Goal: Task Accomplishment & Management: Manage account settings

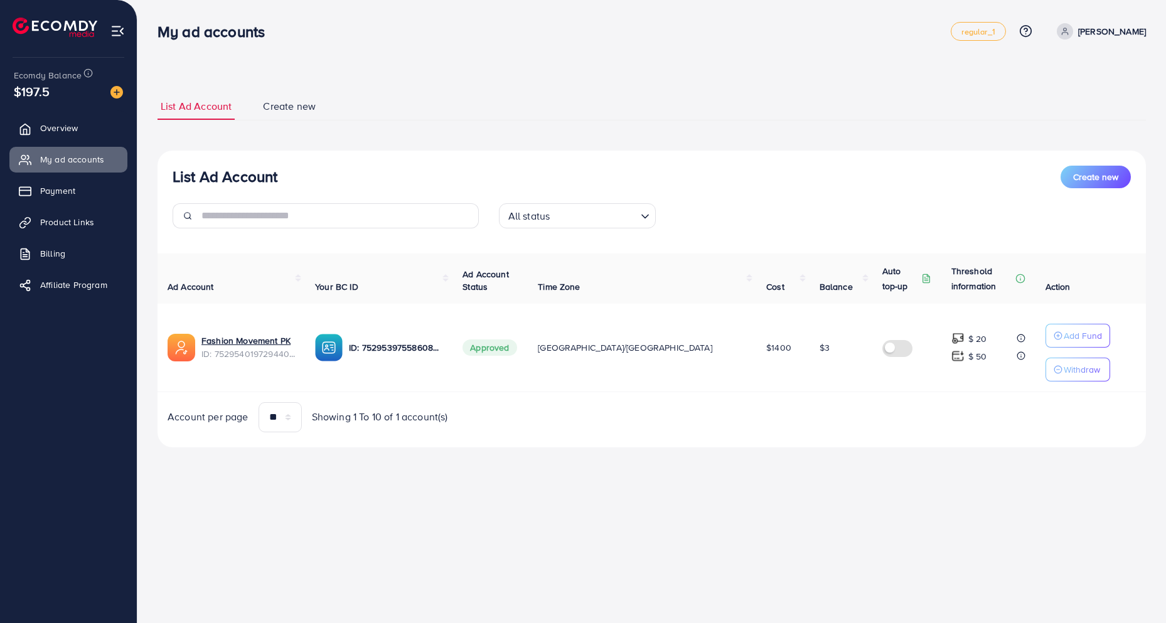
click at [414, 135] on div "List Ad Account Create new List Ad Account Create new All status Loading... Ad …" at bounding box center [652, 270] width 989 height 355
click at [810, 369] on td "$3" at bounding box center [841, 348] width 63 height 89
click at [490, 108] on ul "List Ad Account Create new" at bounding box center [652, 107] width 989 height 28
click at [153, 334] on div "List Ad Account Create new List Ad Account Create new All status Loading... Ad …" at bounding box center [651, 241] width 1029 height 483
click at [61, 220] on span "Product Links" at bounding box center [70, 222] width 54 height 13
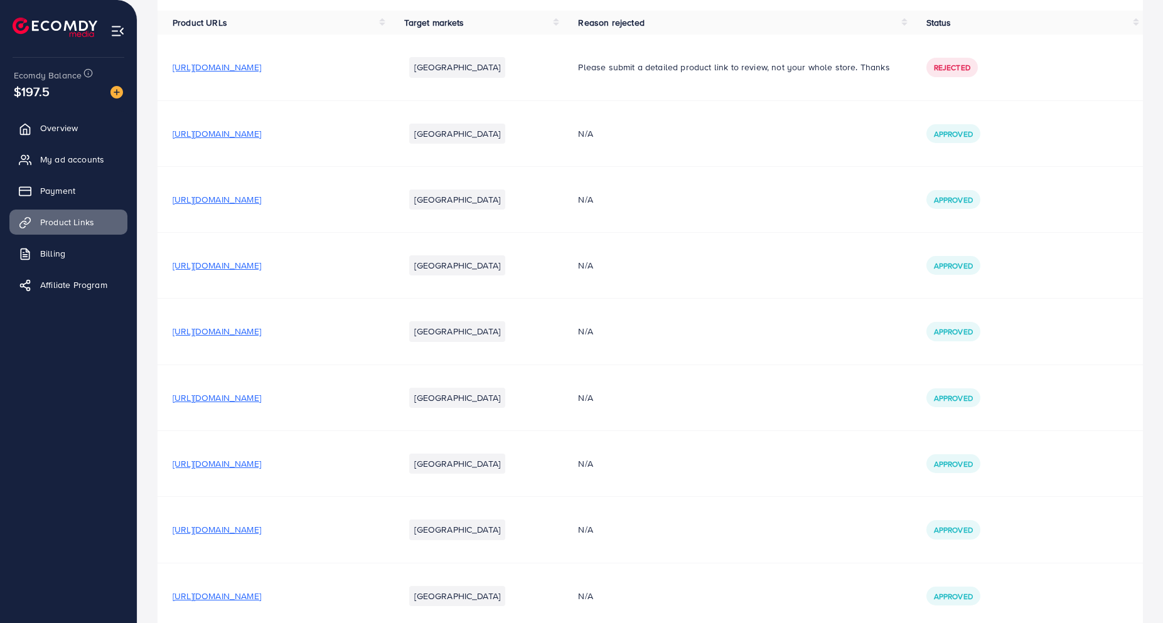
scroll to position [127, 0]
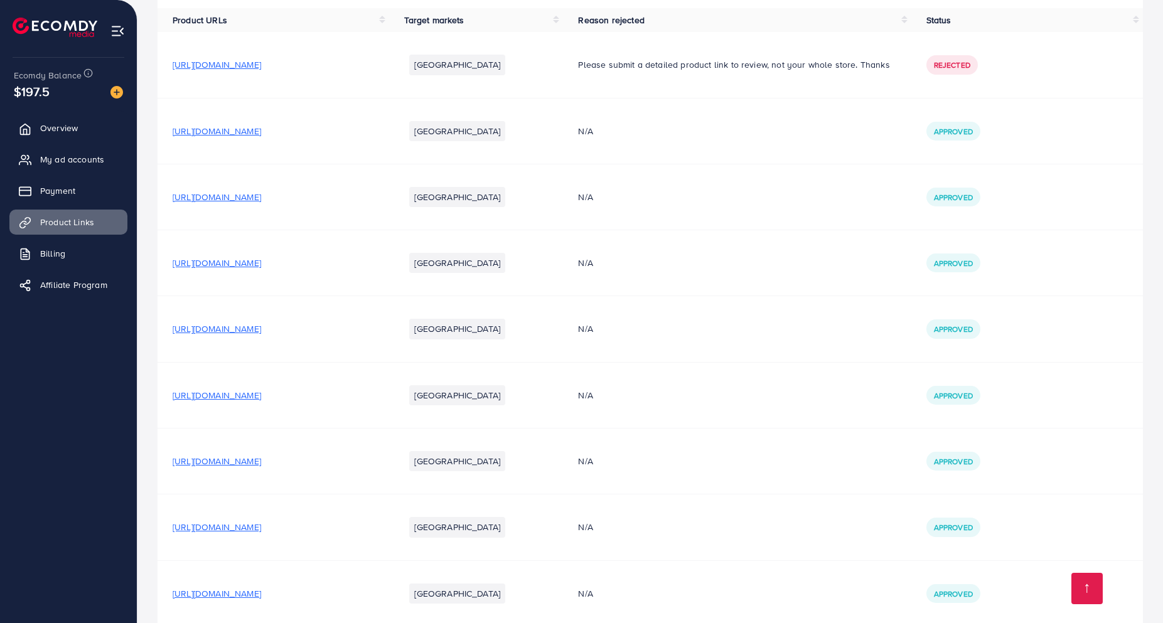
click at [261, 136] on span "https://fashionmovementpk.com/collections/trousers/products/men-s-premium-black…" at bounding box center [217, 131] width 89 height 13
click at [385, 257] on td "https://fashionmovementpk.com/collections/trousers/products/high-stretch-premiu…" at bounding box center [274, 263] width 232 height 66
click at [261, 257] on span "https://fashionmovementpk.com/collections/trousers/products/high-stretch-premiu…" at bounding box center [217, 263] width 89 height 13
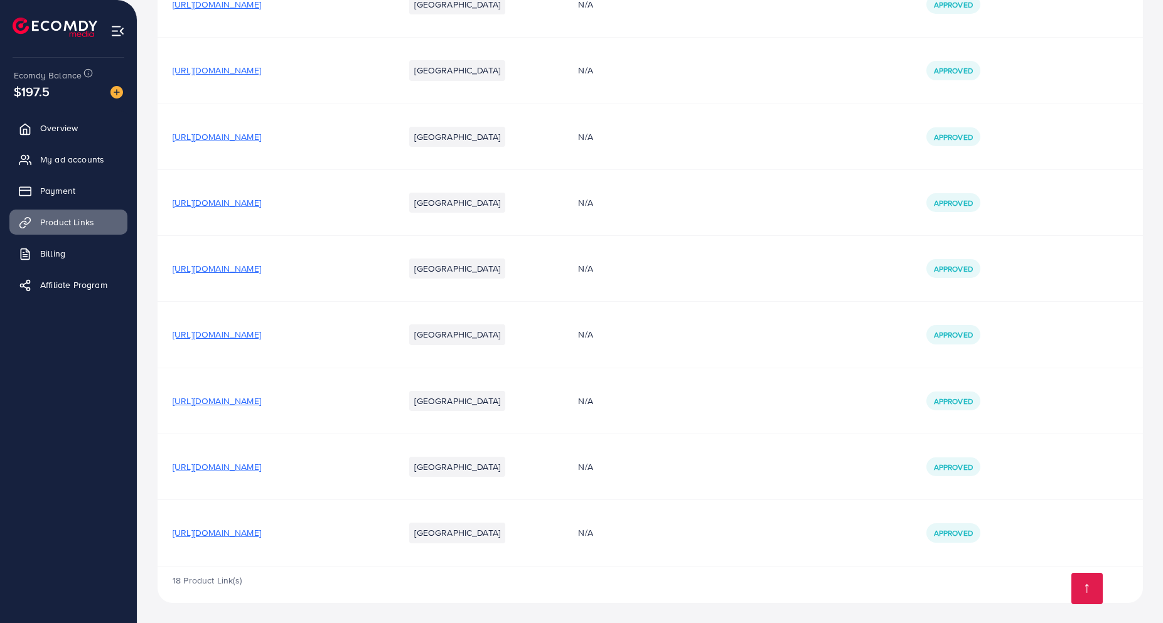
click at [261, 532] on span "https://fashionmovementpk.com/products/mens-trendy-contrast-color-stripe-trouse…" at bounding box center [217, 533] width 89 height 13
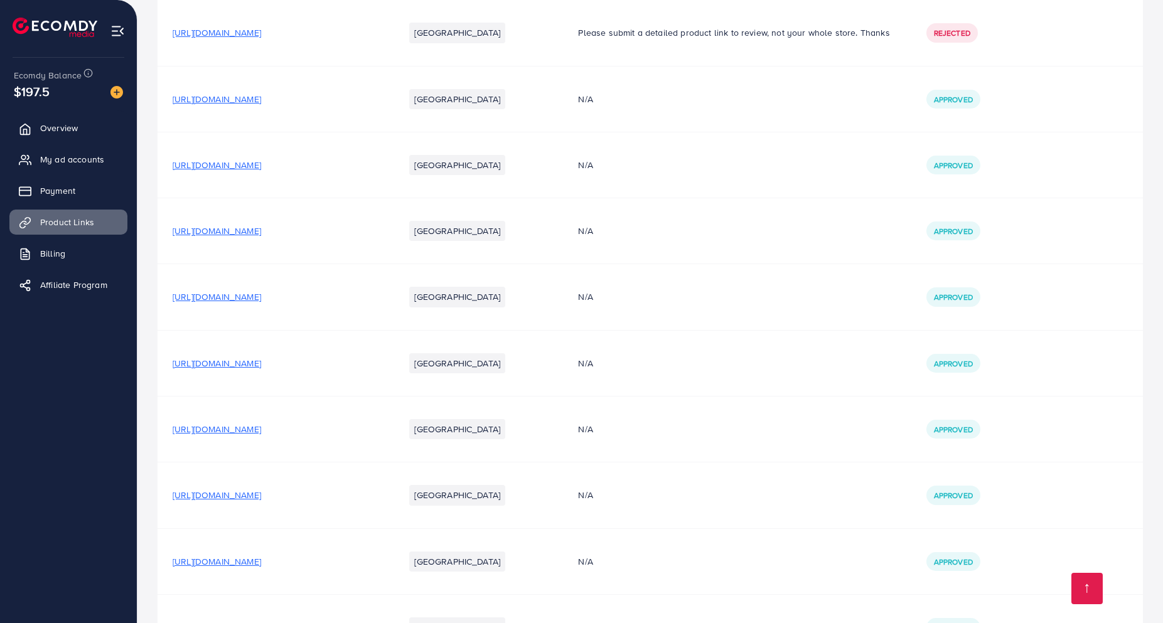
scroll to position [0, 0]
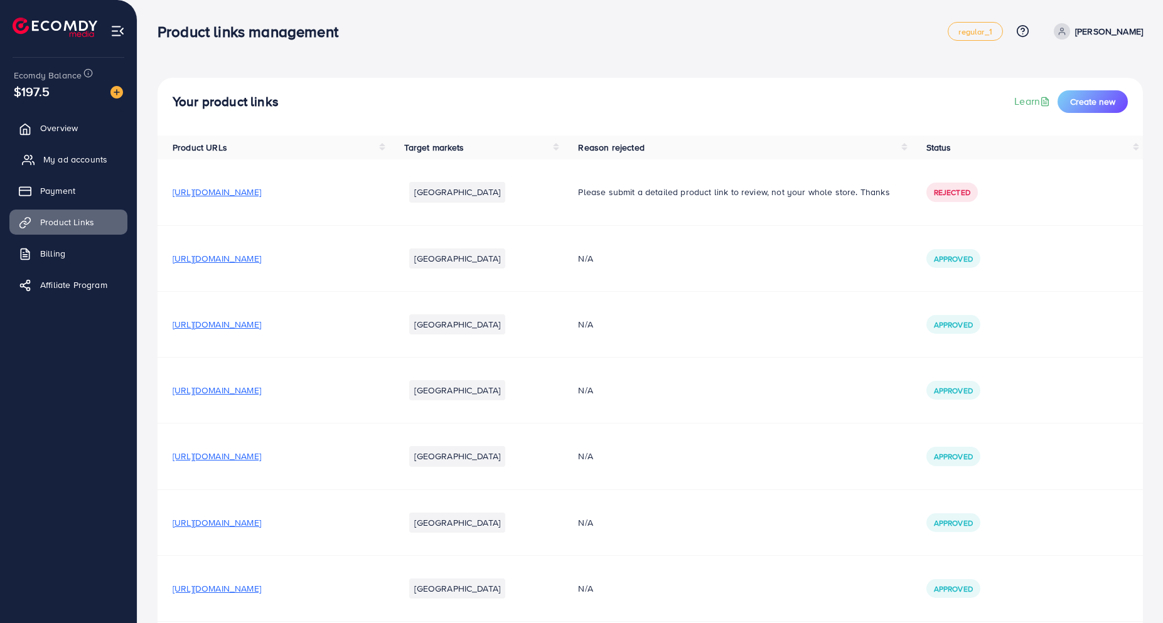
click at [64, 167] on link "My ad accounts" at bounding box center [68, 159] width 118 height 25
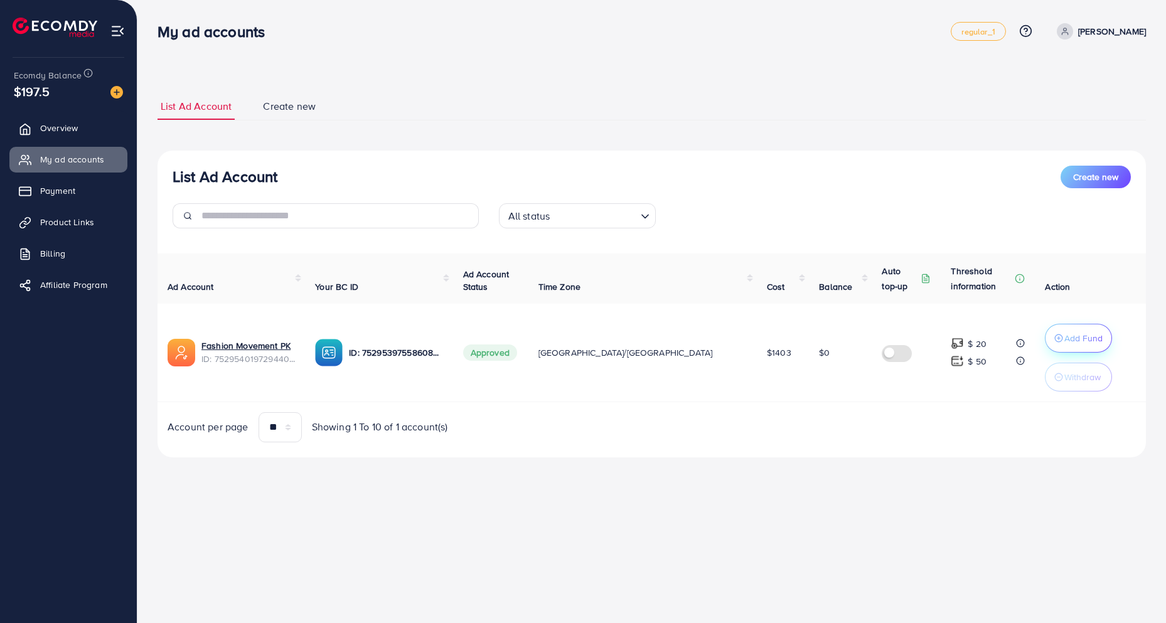
click at [1065, 342] on p "Add Fund" at bounding box center [1084, 338] width 38 height 15
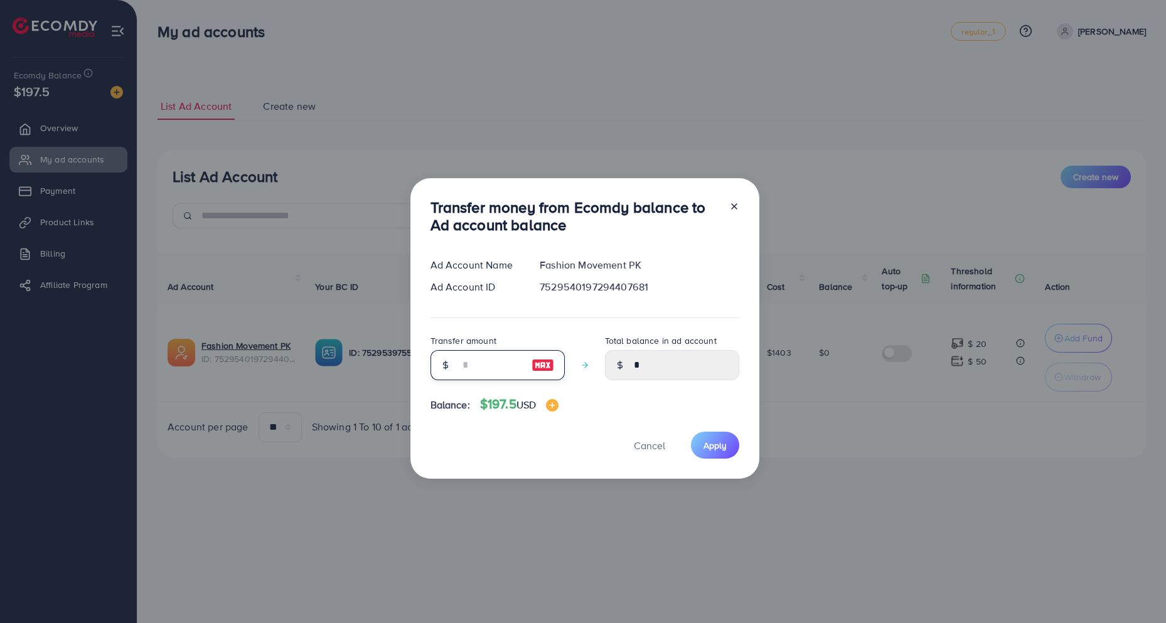
click at [471, 366] on input "number" at bounding box center [491, 365] width 63 height 30
type input "*"
type input "****"
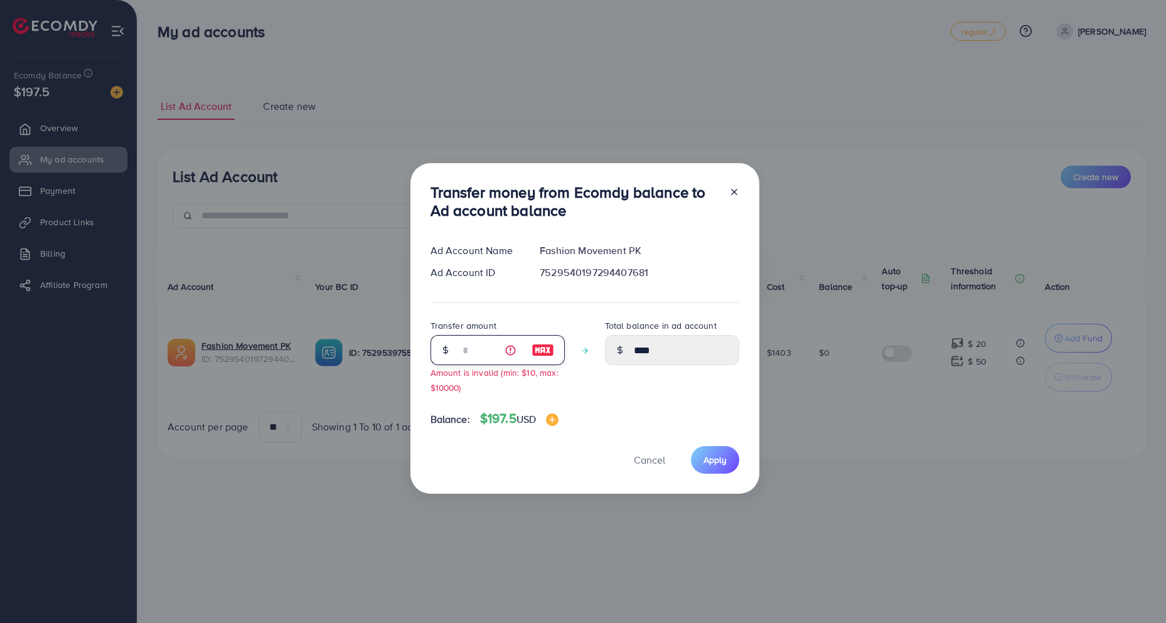
type input "**"
type input "*****"
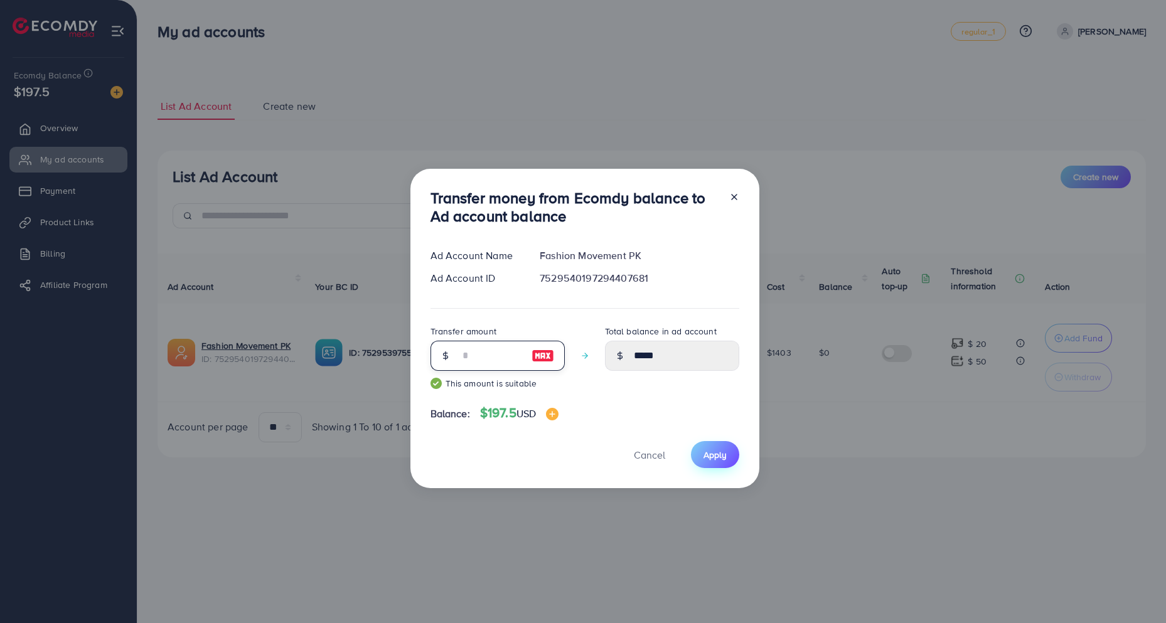
type input "**"
click at [722, 453] on span "Apply" at bounding box center [715, 455] width 23 height 13
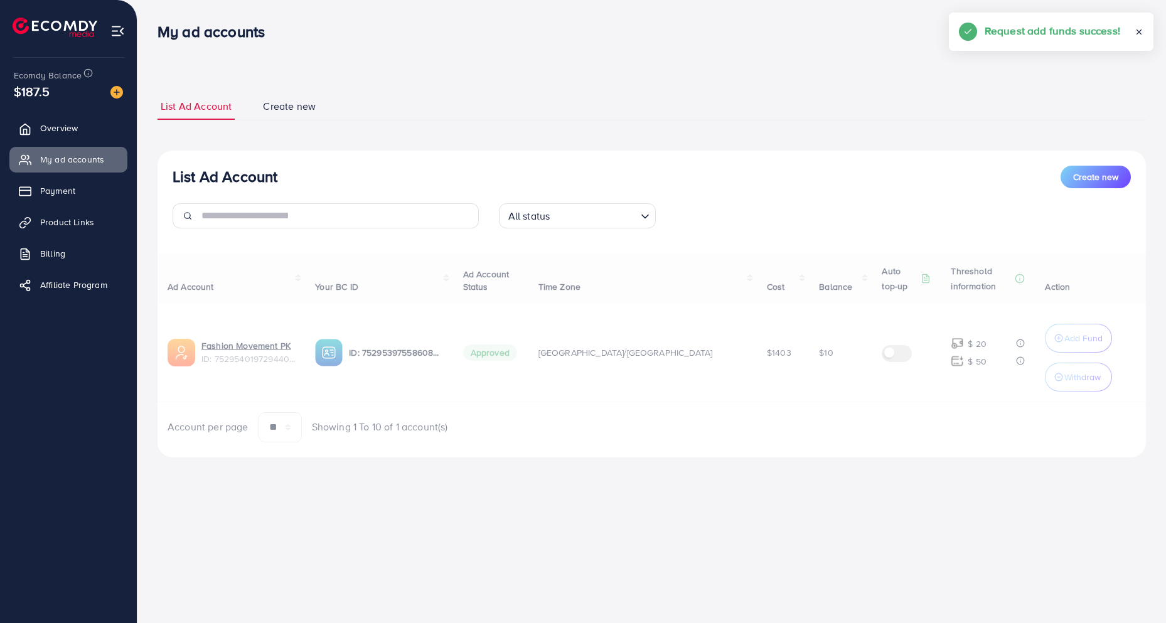
click at [1065, 379] on p "Withdraw" at bounding box center [1083, 377] width 36 height 15
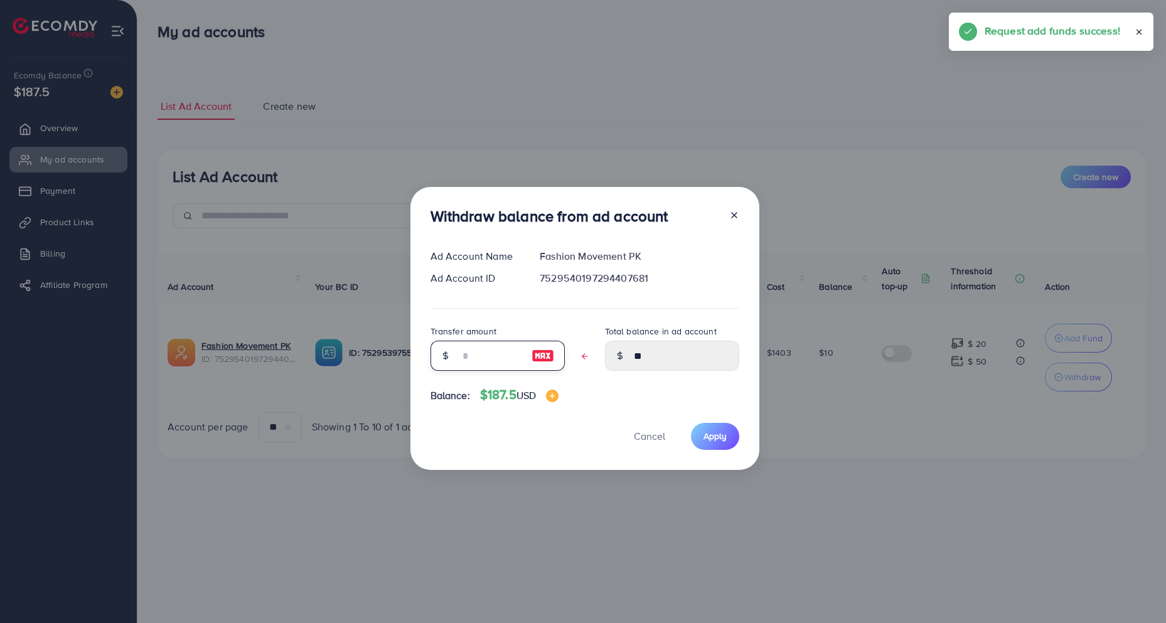
click at [483, 357] on input "text" at bounding box center [491, 356] width 63 height 30
type input "*"
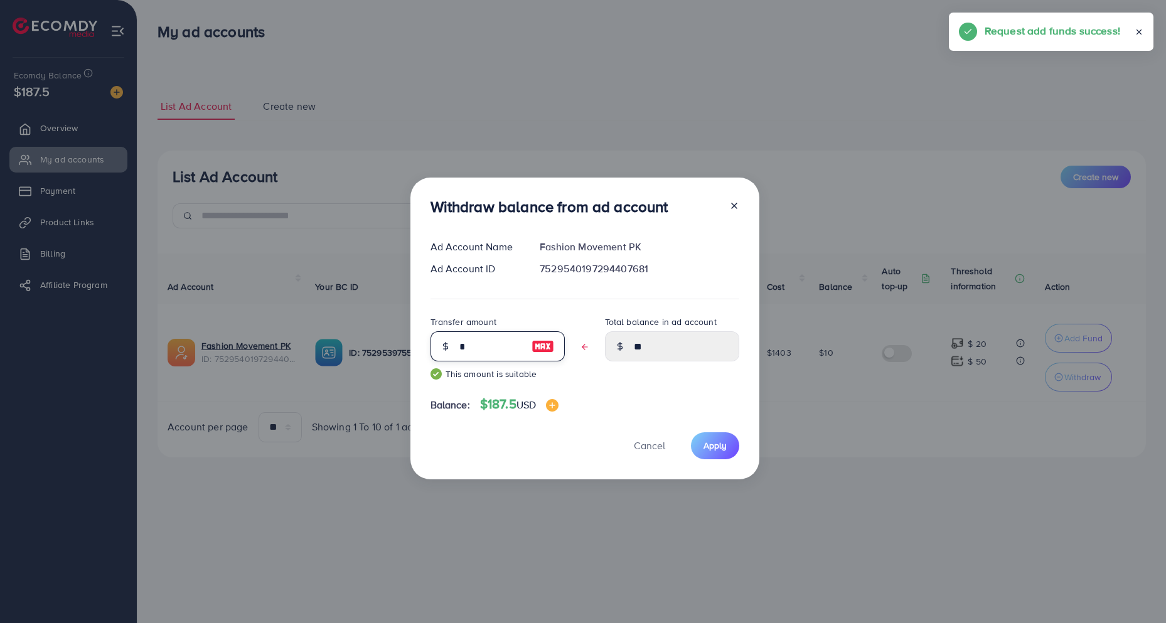
type input "****"
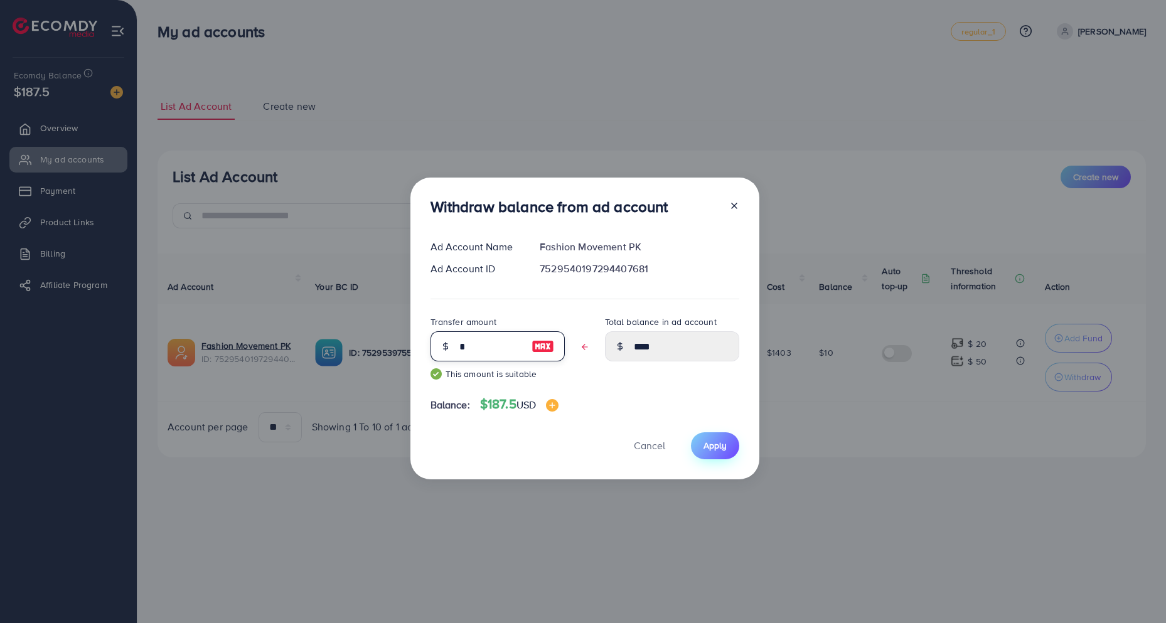
type input "*"
click at [720, 446] on span "Apply" at bounding box center [715, 445] width 23 height 13
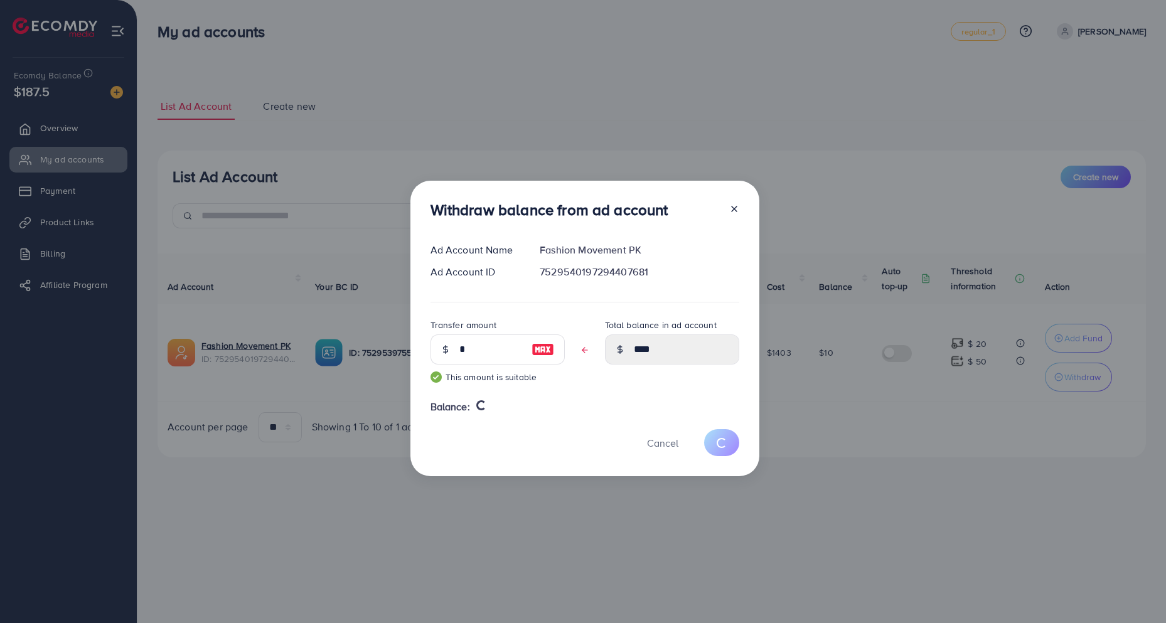
type input "**"
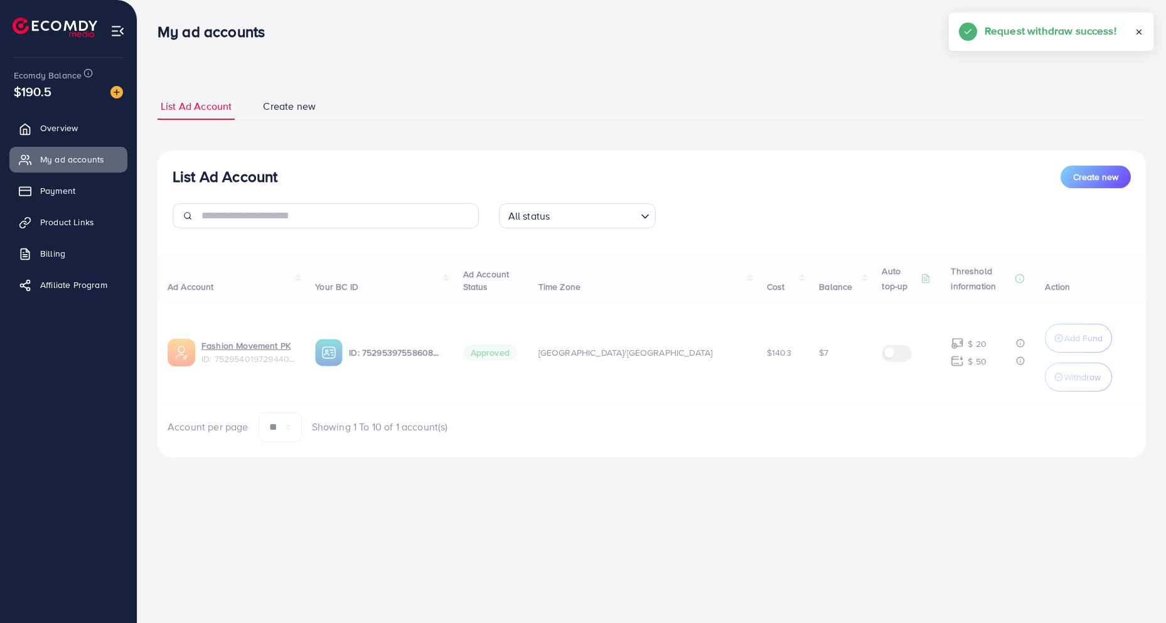
click at [509, 130] on div "List Ad Account Create new List Ad Account Create new All status Loading... Ad …" at bounding box center [652, 275] width 989 height 365
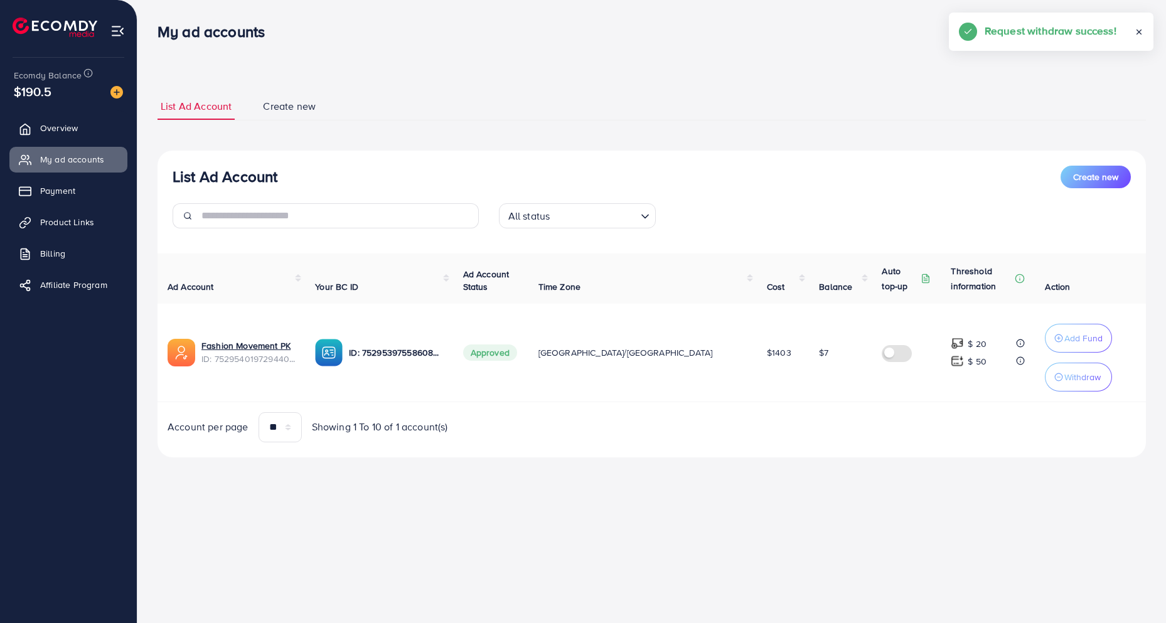
click at [509, 130] on div "List Ad Account Create new List Ad Account Create new All status Loading... Ad …" at bounding box center [652, 275] width 989 height 365
click at [400, 149] on div "List Ad Account Create new List Ad Account Create new All status Loading... Ad …" at bounding box center [652, 275] width 989 height 365
click at [79, 226] on span "Product Links" at bounding box center [70, 222] width 54 height 13
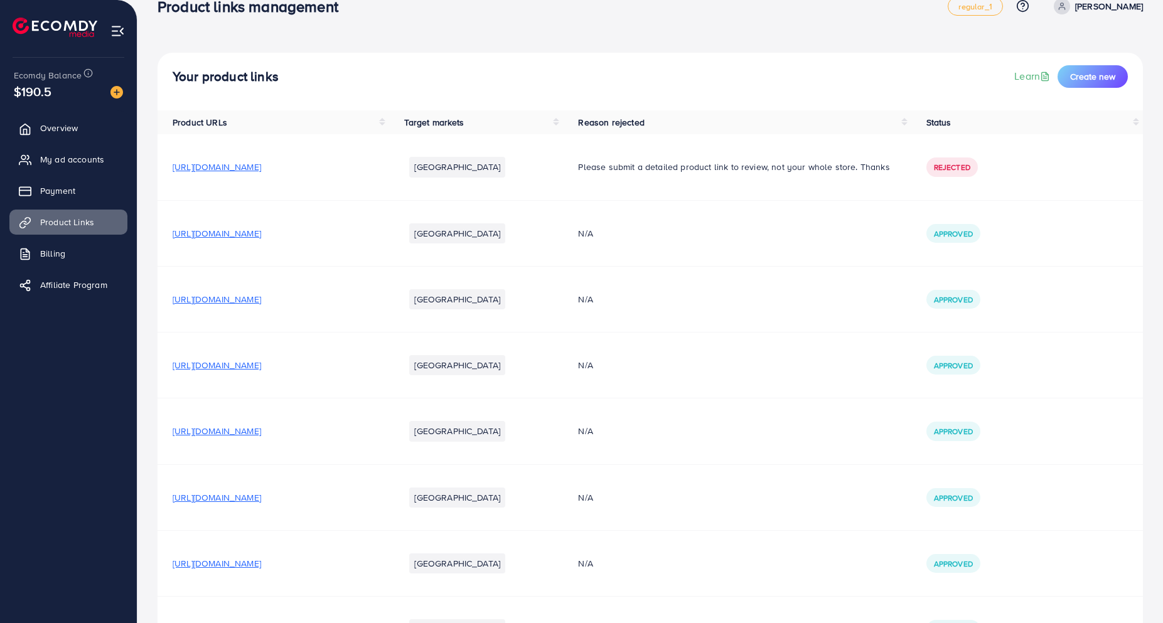
scroll to position [105, 0]
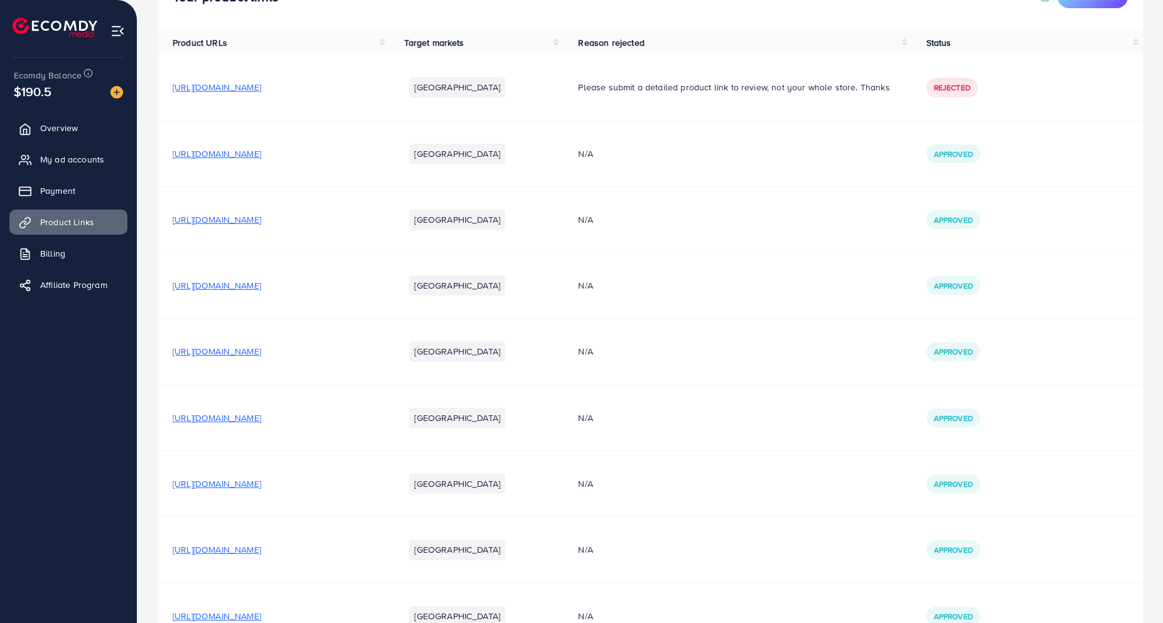
click at [148, 225] on div "Your product links Learn Create new Product URLs Target markets Reason rejected…" at bounding box center [650, 598] width 1026 height 1406
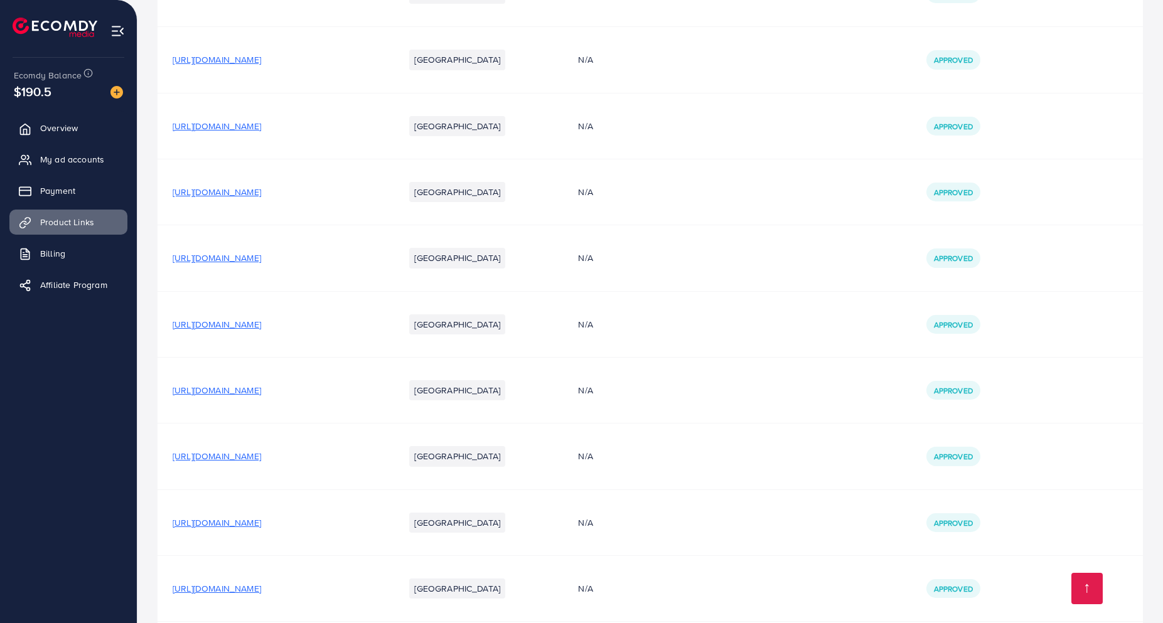
scroll to position [397, 0]
click at [261, 526] on span "https://fashionmovementpk.com/products/mens-stylish-premium-stretch-breathable-…" at bounding box center [217, 522] width 89 height 13
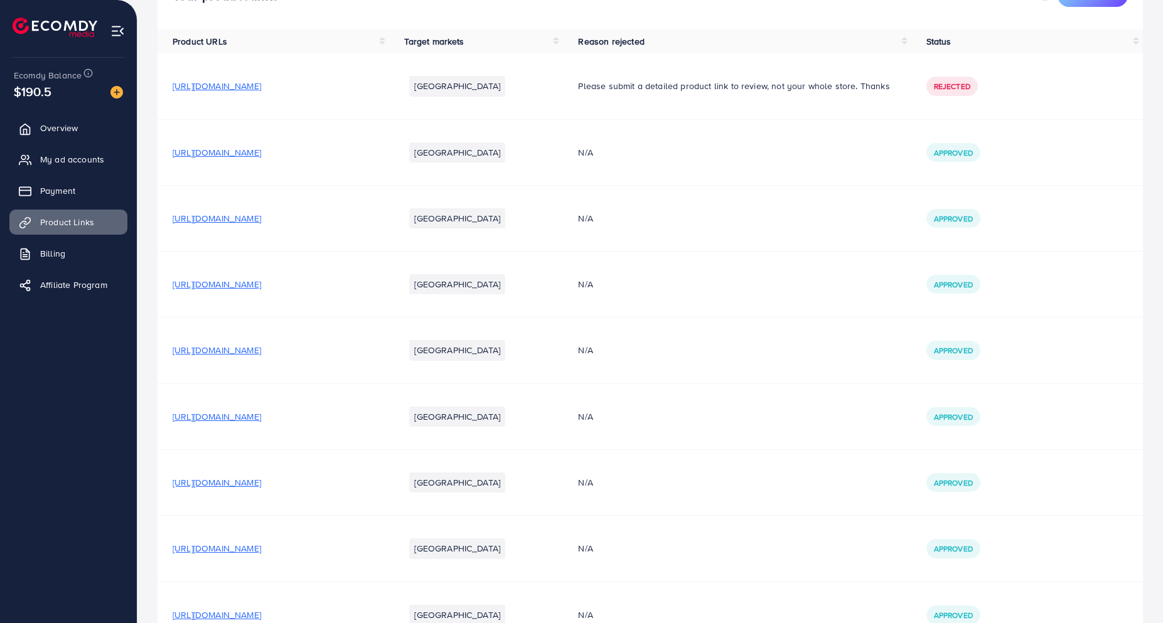
scroll to position [109, 0]
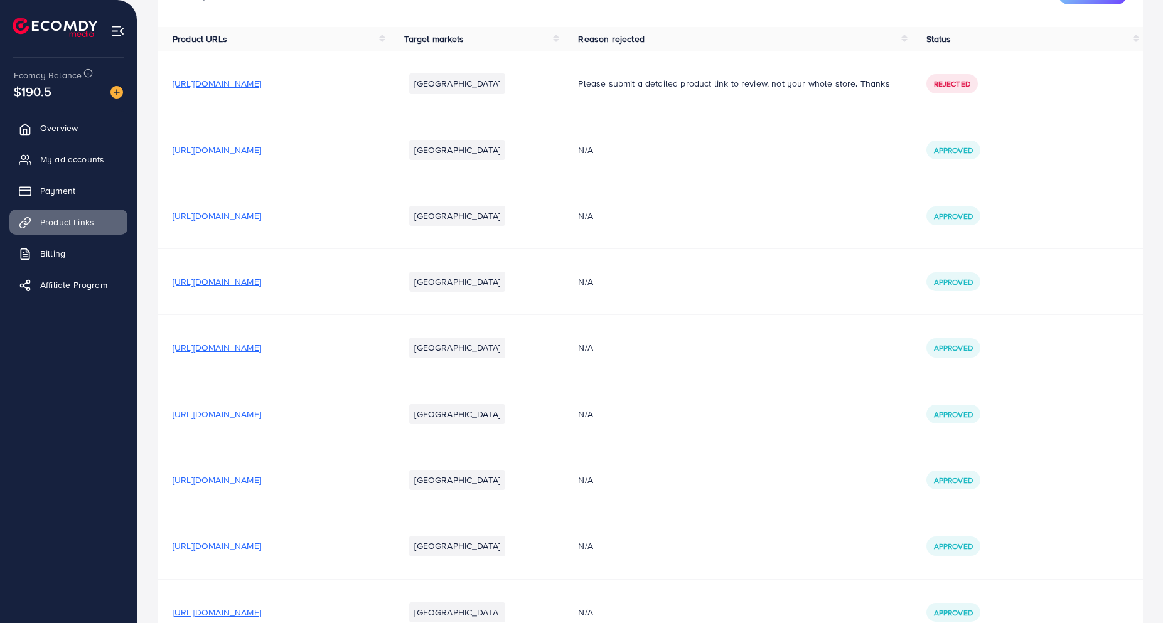
click at [261, 281] on span "https://fashionmovementpk.com/collections/trousers/products/high-stretch-premiu…" at bounding box center [217, 282] width 89 height 13
click at [261, 154] on span "https://fashionmovementpk.com/collections/trousers/products/men-s-premium-black…" at bounding box center [217, 150] width 89 height 13
